Goal: Find specific page/section: Find specific page/section

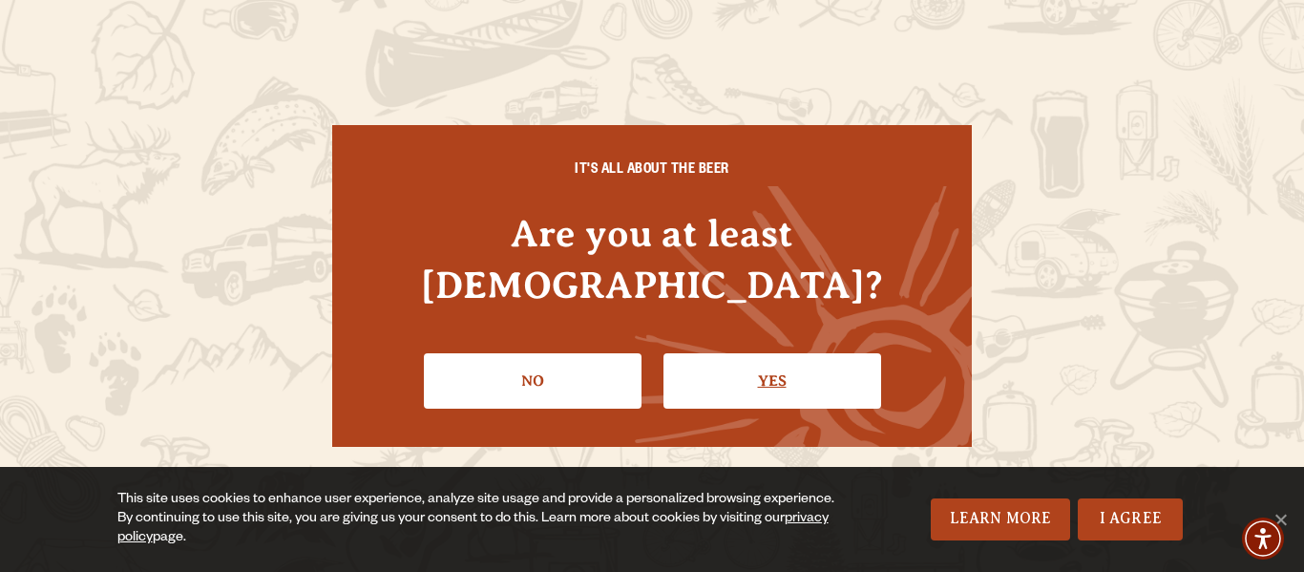
click at [765, 370] on link "Yes" at bounding box center [773, 380] width 218 height 55
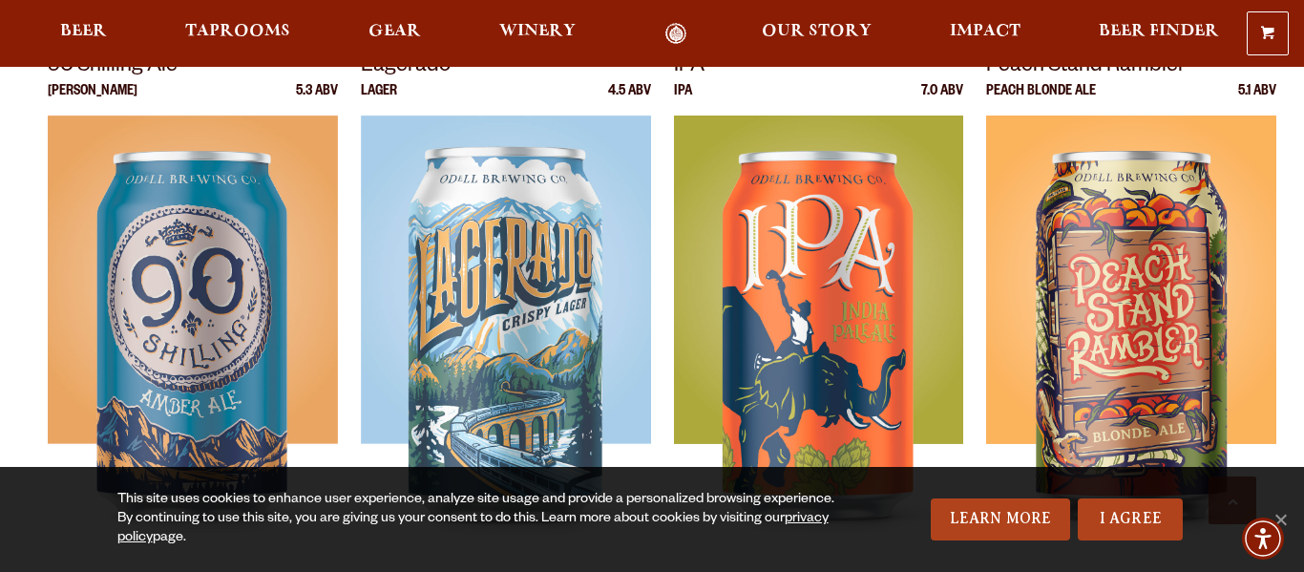
scroll to position [561, 0]
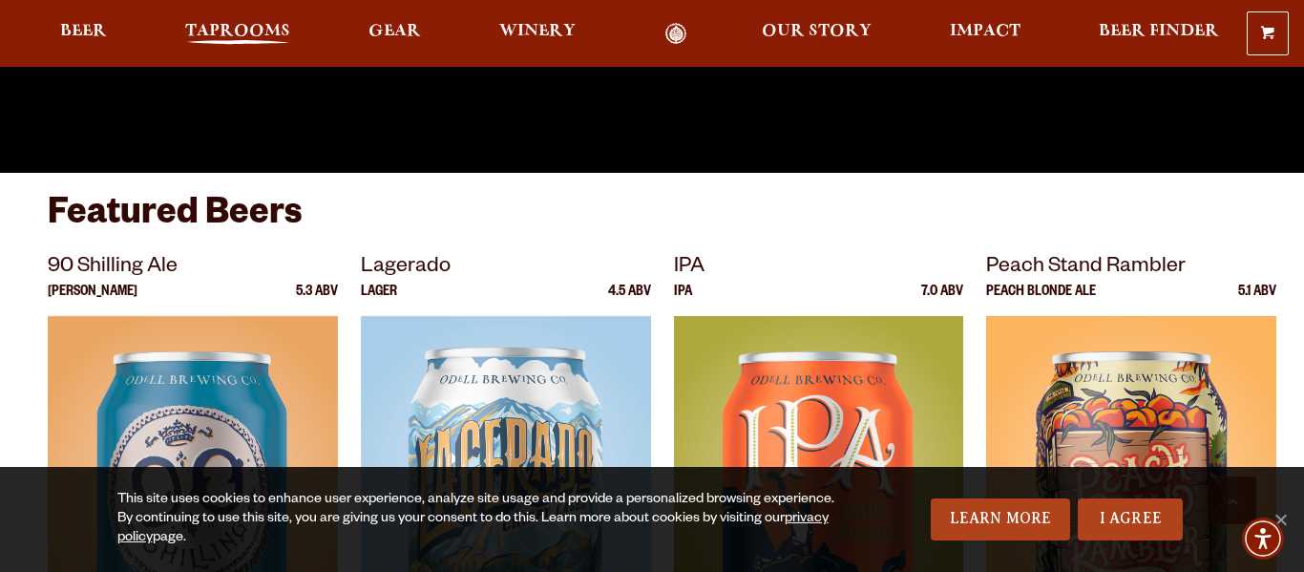
click at [231, 32] on span "Taprooms" at bounding box center [237, 31] width 105 height 15
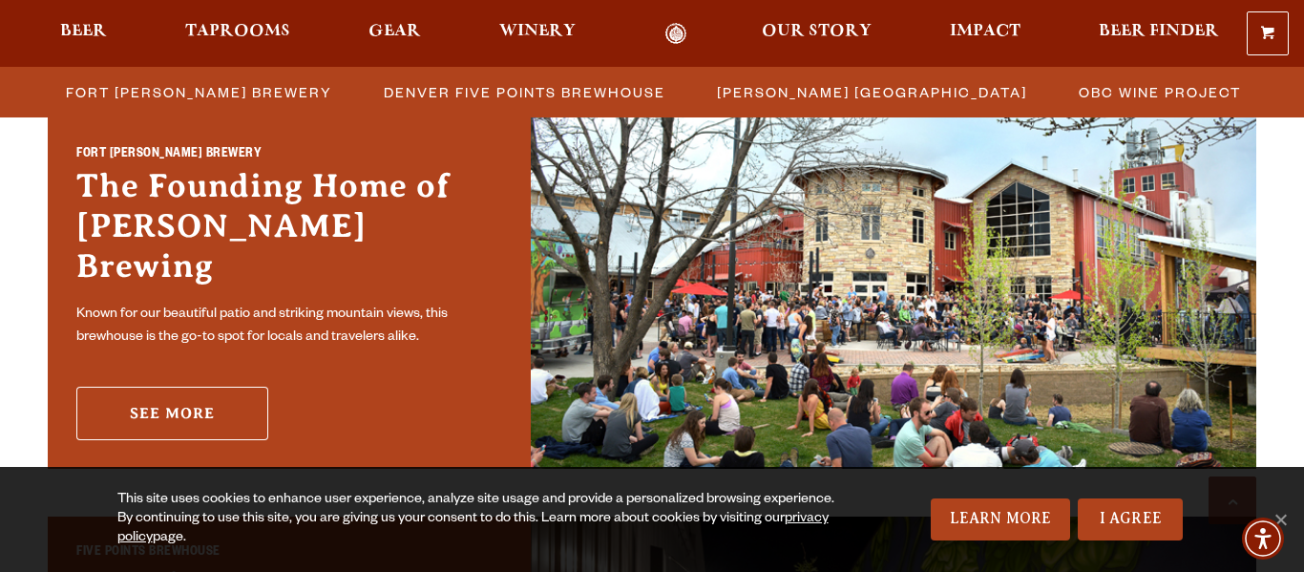
scroll to position [637, 0]
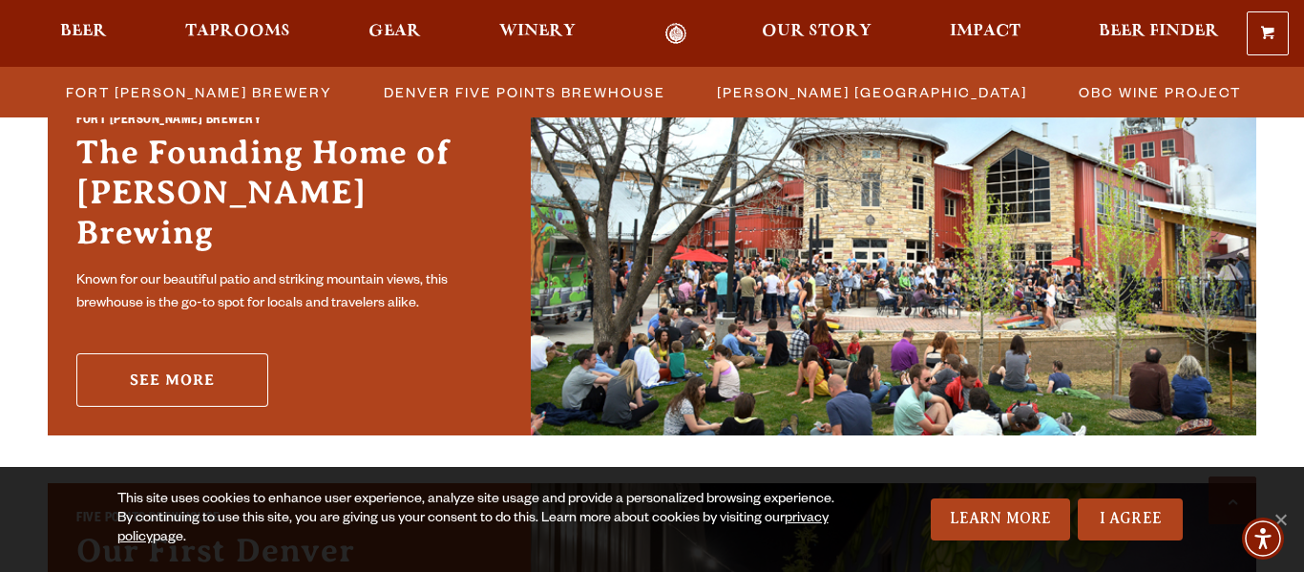
click at [222, 372] on link "See More" at bounding box center [172, 379] width 192 height 53
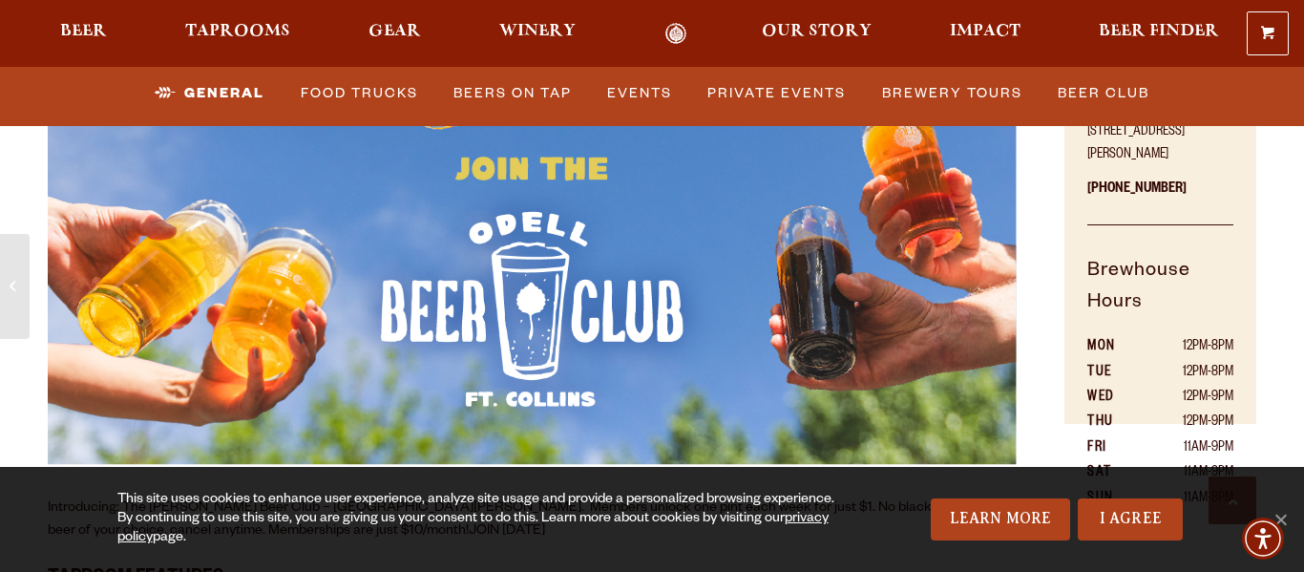
scroll to position [1073, 0]
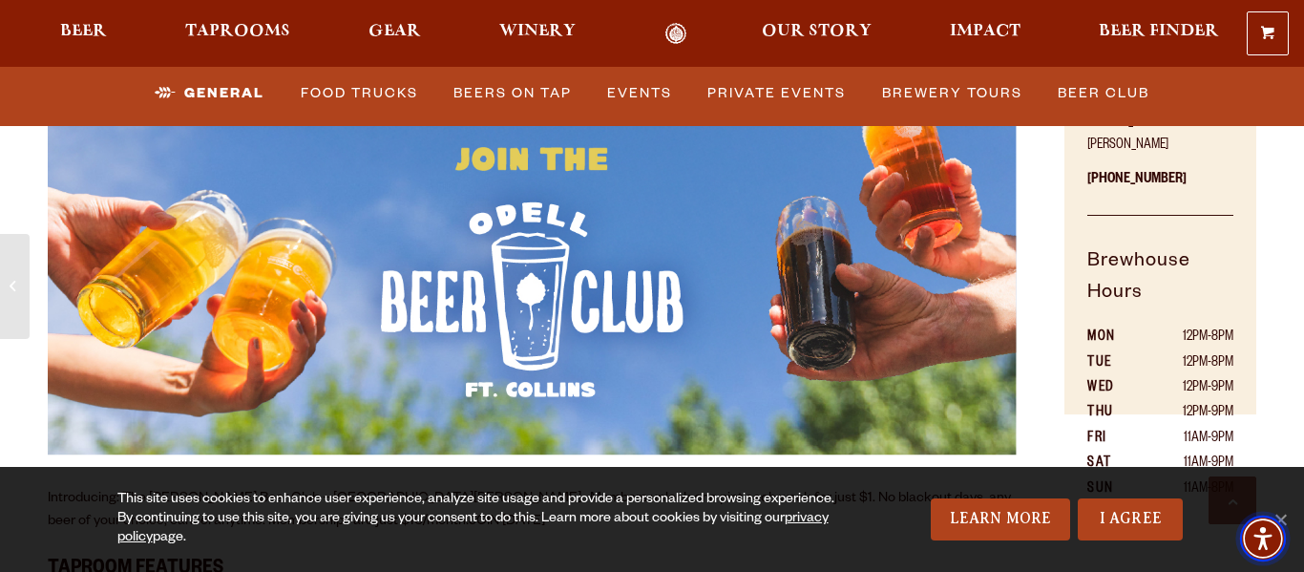
click at [1288, 519] on span "Accessibility Menu" at bounding box center [1263, 538] width 67 height 67
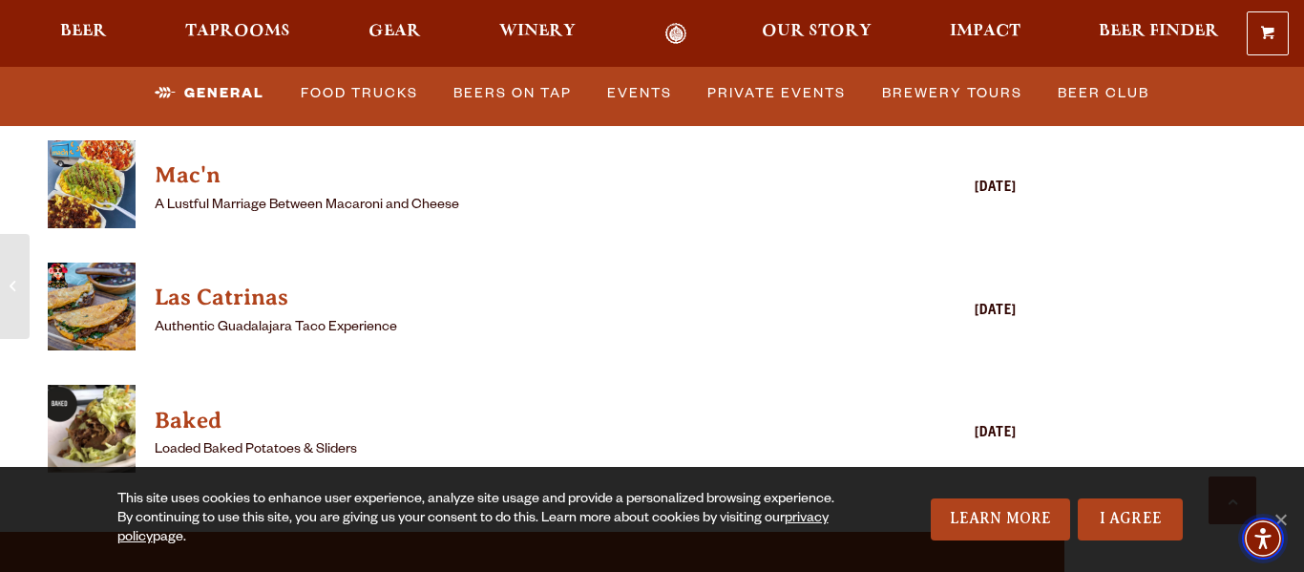
scroll to position [5210, 0]
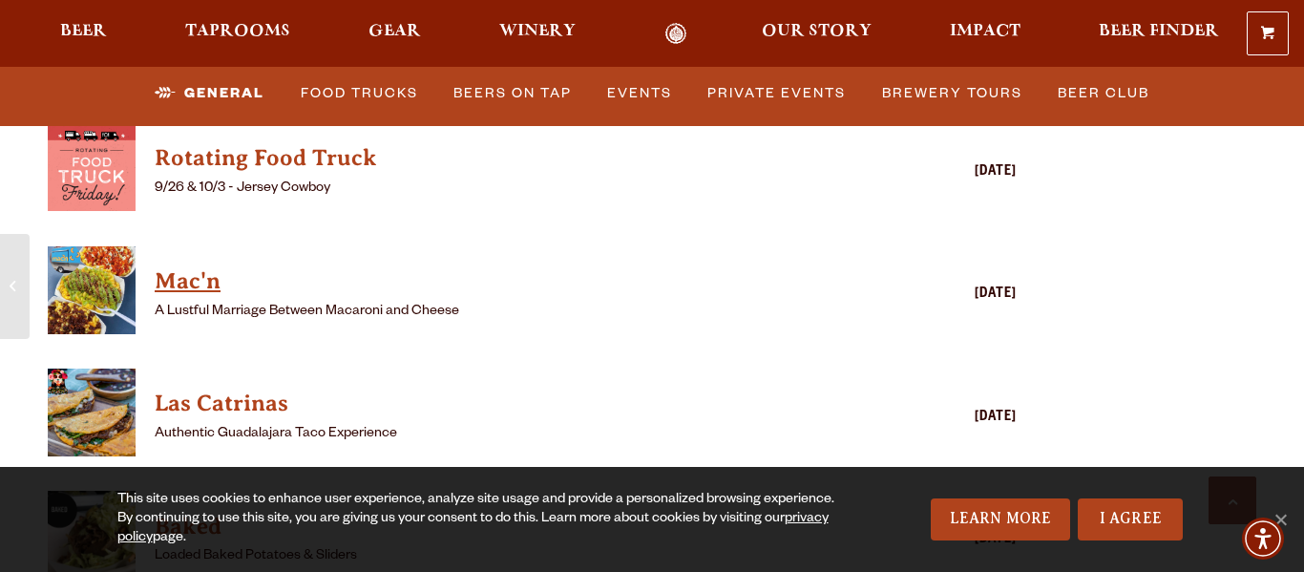
click at [184, 266] on h4 "Mac'n" at bounding box center [505, 281] width 700 height 31
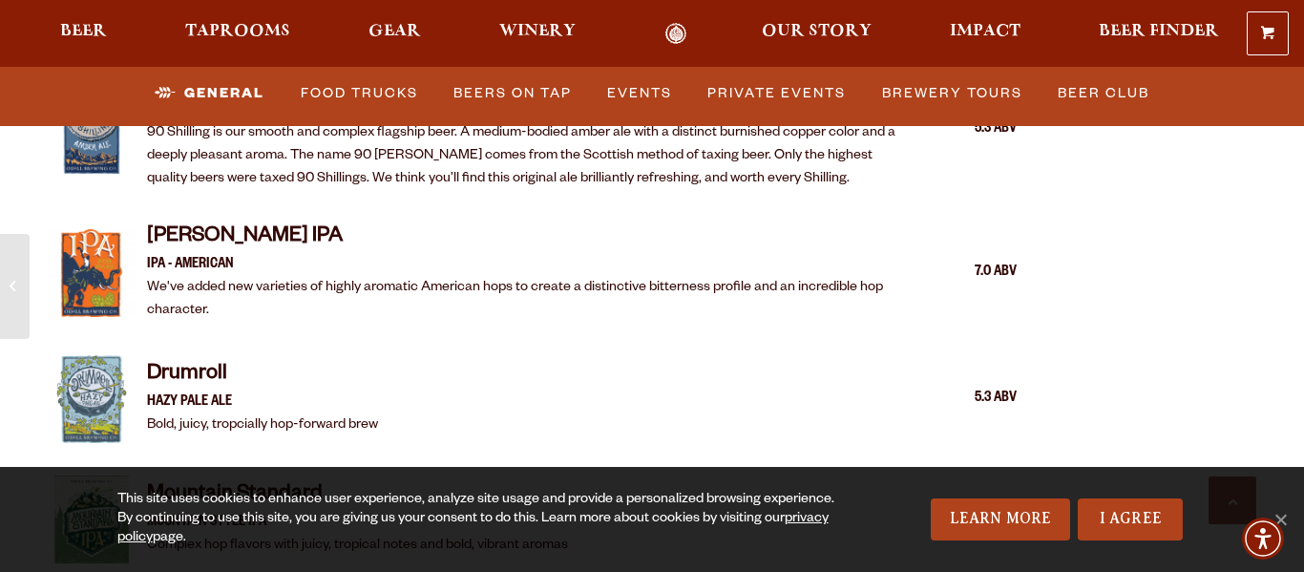
scroll to position [2286, 0]
